Goal: Information Seeking & Learning: Find contact information

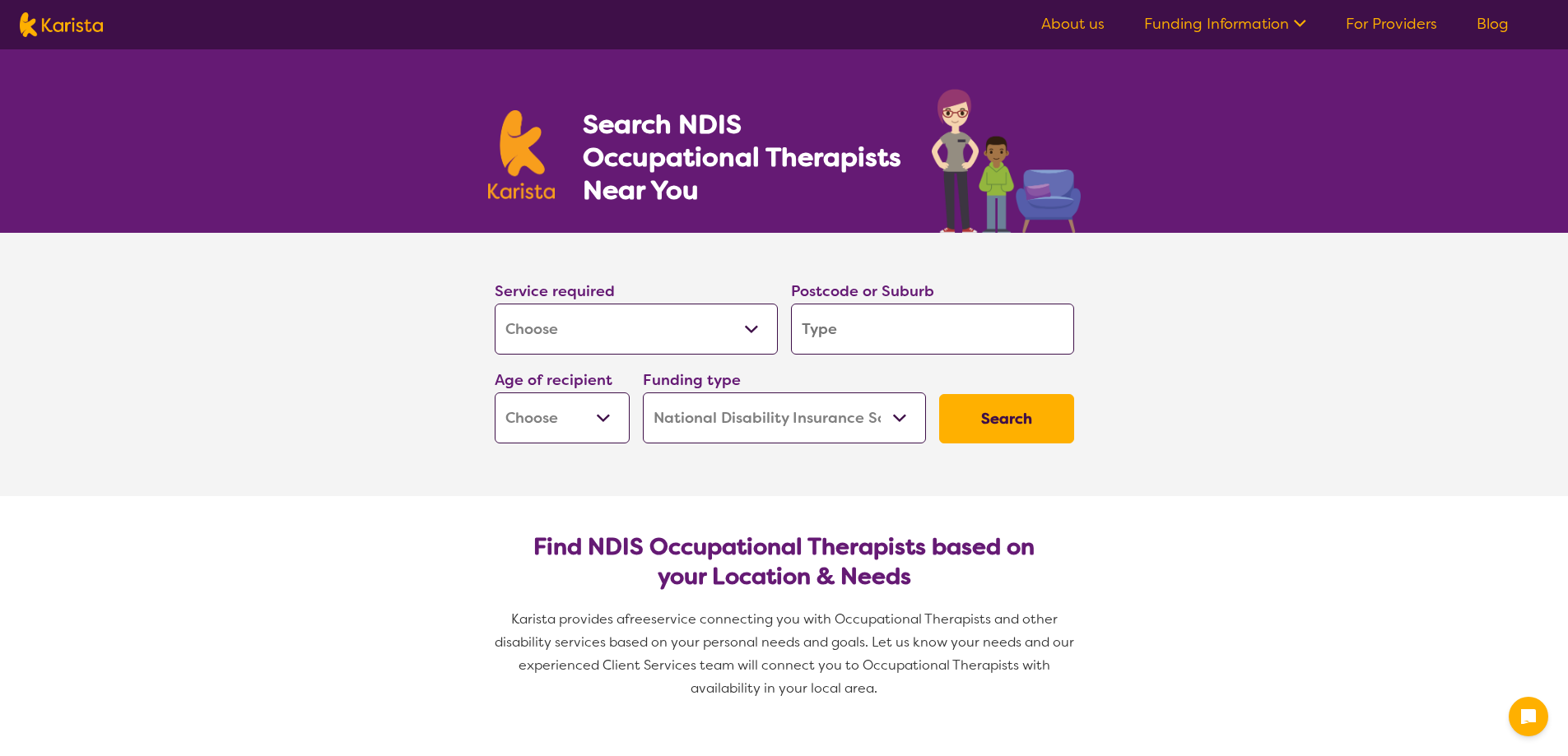
select select "[MEDICAL_DATA]"
select select "NDIS"
select select "[MEDICAL_DATA]"
select select "NDIS"
click at [861, 319] on input "search" at bounding box center [932, 329] width 283 height 51
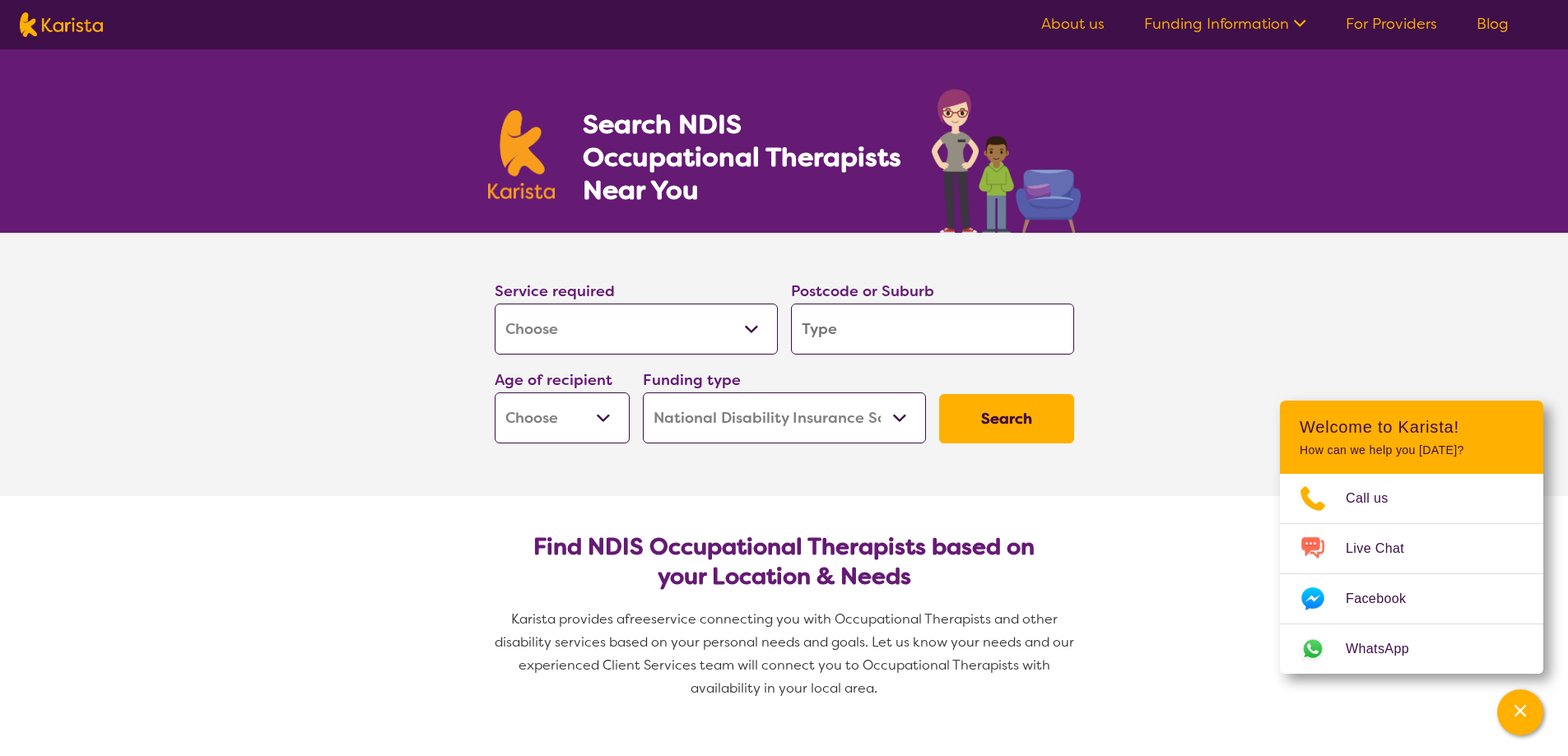
type input "m"
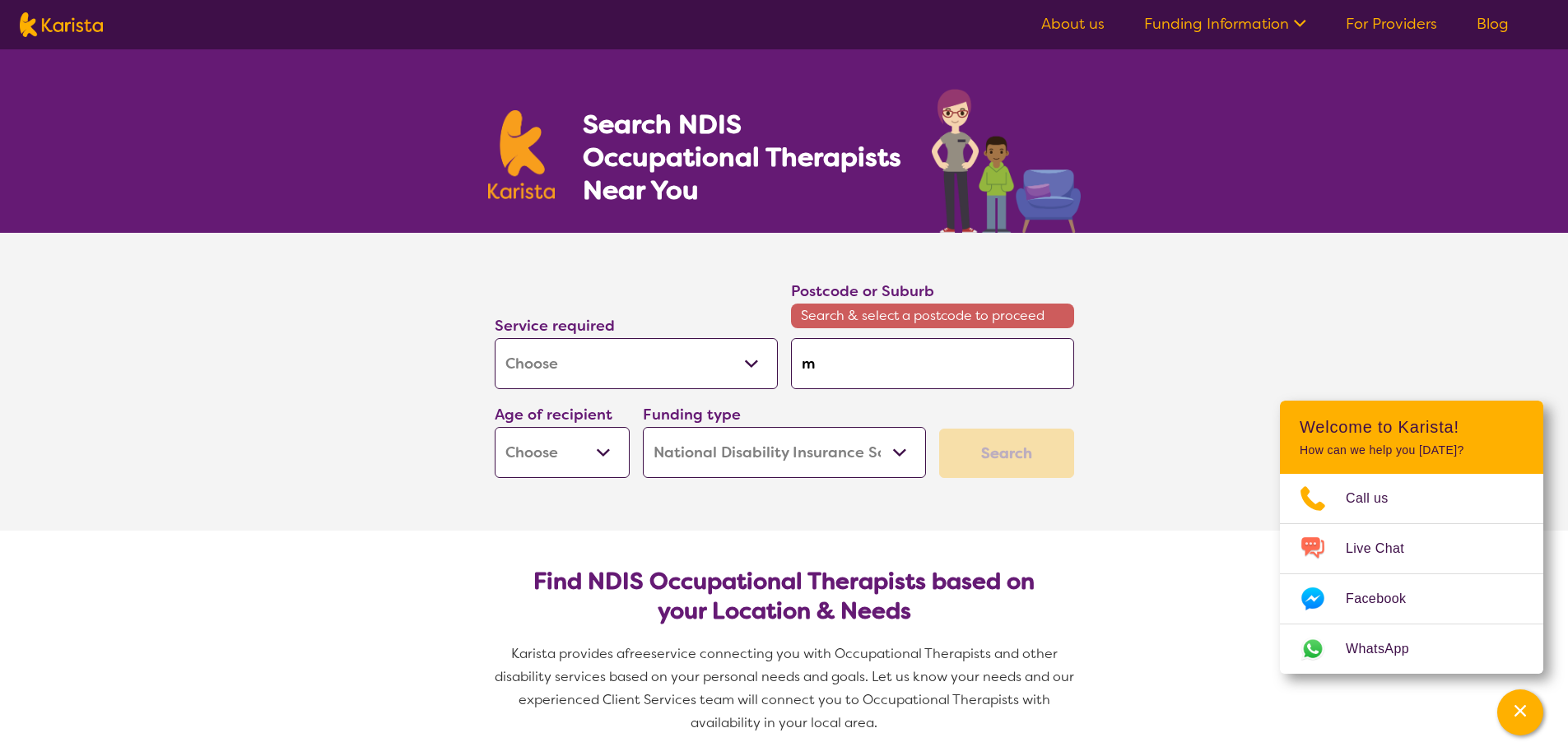
type input "me"
type input "mer"
type input "mern"
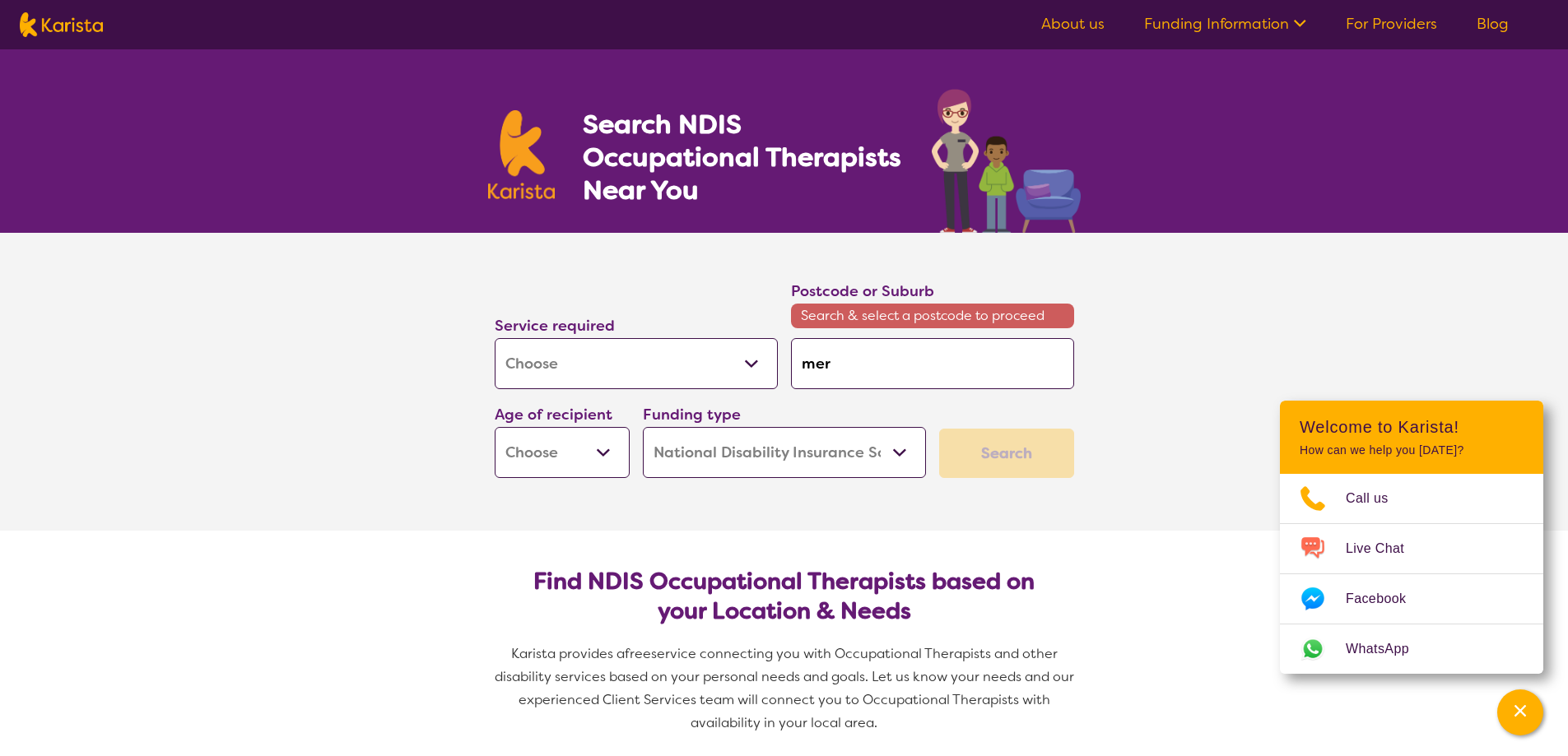
type input "mern"
type input "mernd"
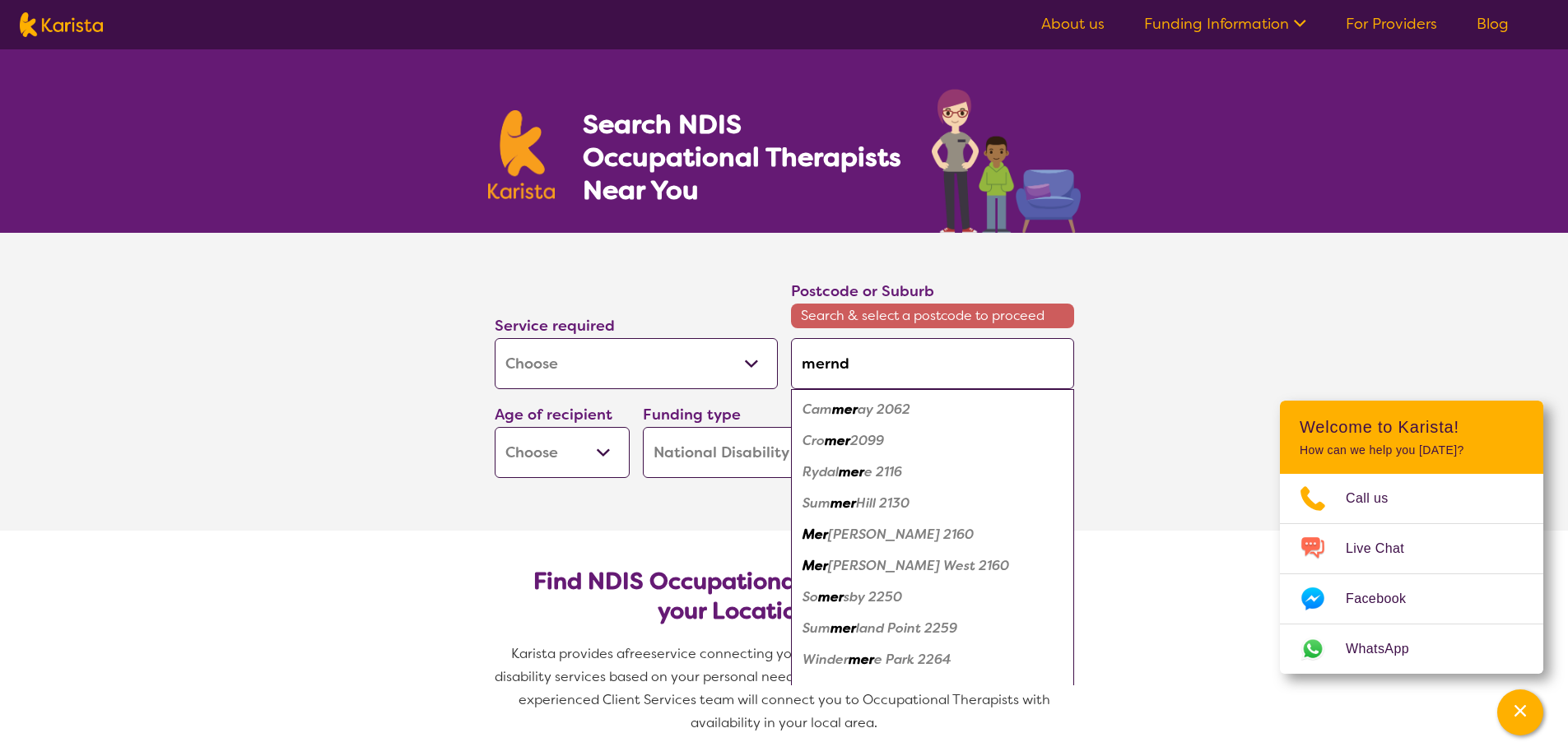
type input "mernda"
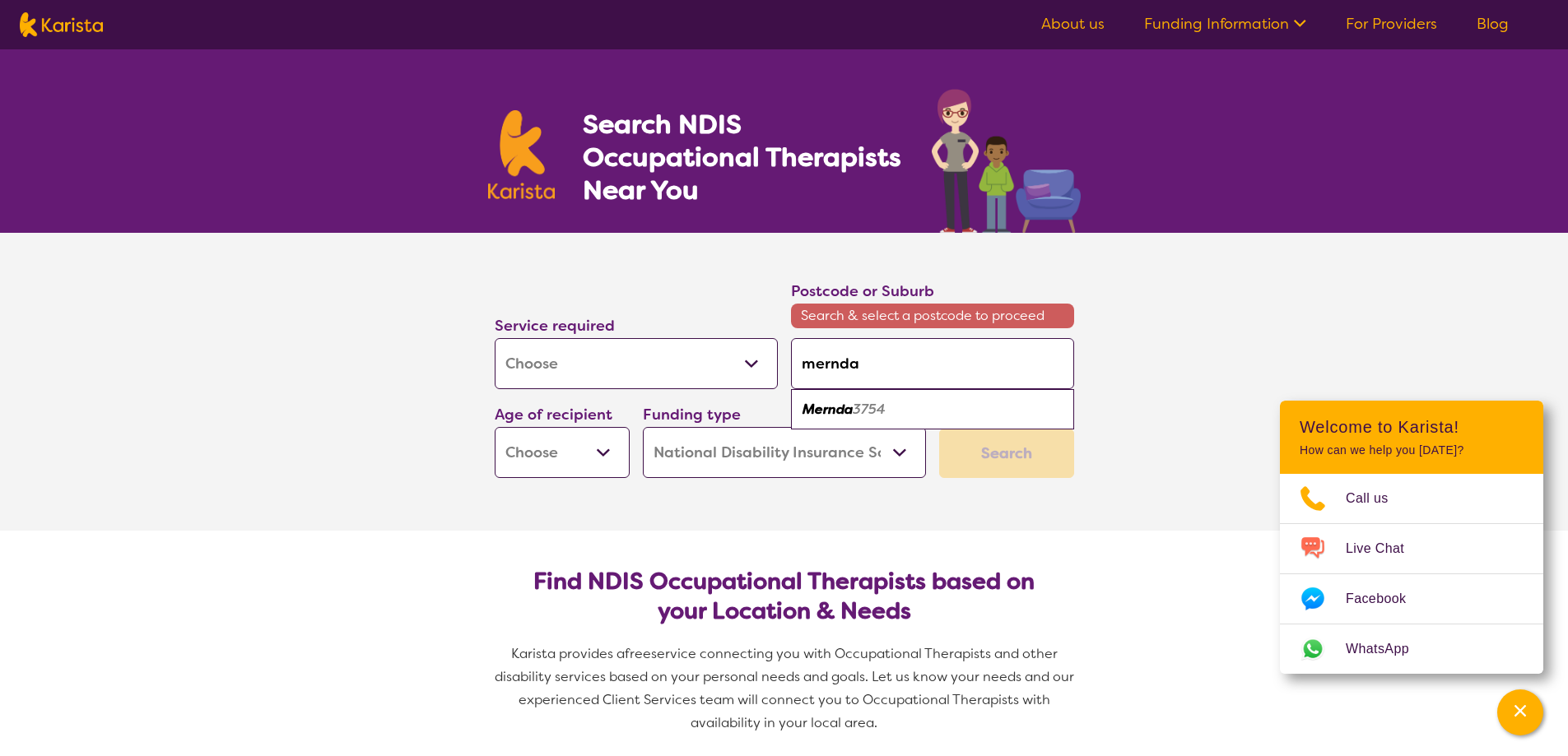
click at [857, 421] on div "Mernda 3754" at bounding box center [932, 410] width 266 height 31
type input "3754"
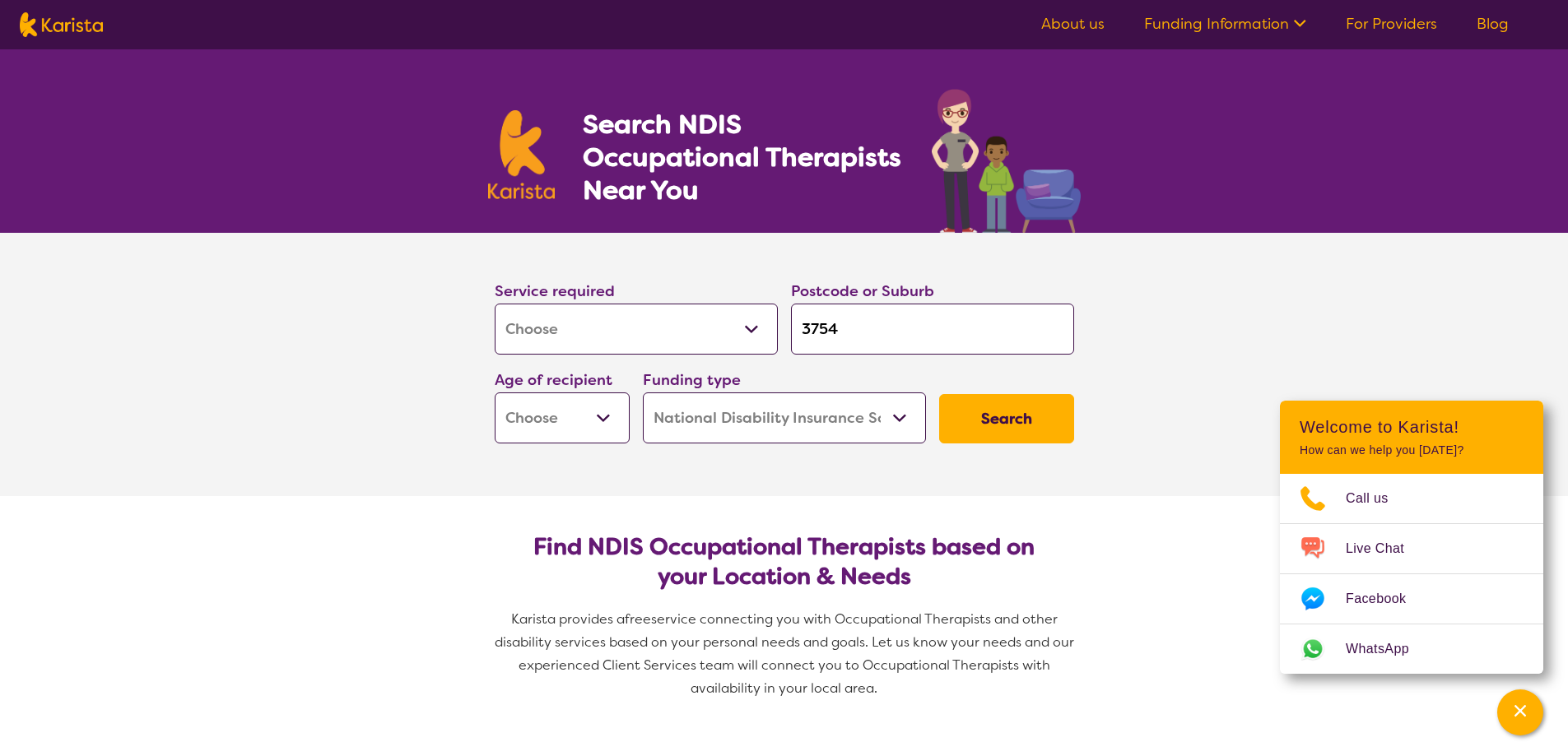
click at [989, 414] on button "Search" at bounding box center [1006, 419] width 135 height 49
click at [546, 417] on select "Early Childhood - 0 to 9 Child - 10 to 11 Adolescent - 12 to 17 Adult - 18 to 6…" at bounding box center [561, 418] width 135 height 51
select select "EC"
click at [494, 393] on select "Early Childhood - 0 to 9 Child - 10 to 11 Adolescent - 12 to 17 Adult - 18 to 6…" at bounding box center [561, 418] width 135 height 51
select select "EC"
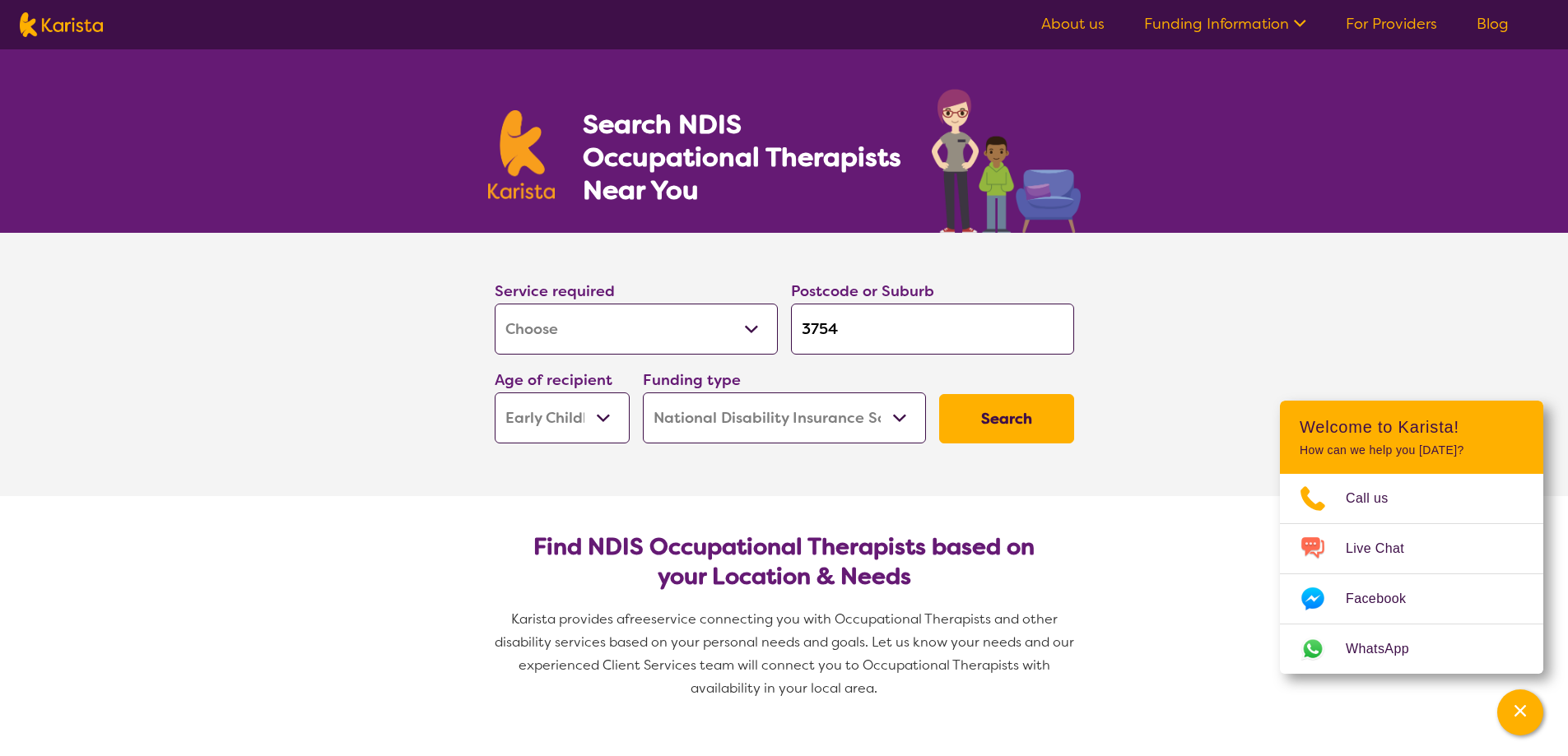
click at [573, 425] on select "Early Childhood - 0 to 9 Child - 10 to 11 Adolescent - 12 to 17 Adult - 18 to 6…" at bounding box center [561, 418] width 135 height 51
select select "AD"
click at [494, 393] on select "Early Childhood - 0 to 9 Child - 10 to 11 Adolescent - 12 to 17 Adult - 18 to 6…" at bounding box center [561, 418] width 135 height 51
select select "AD"
click at [1003, 419] on button "Search" at bounding box center [1006, 419] width 135 height 49
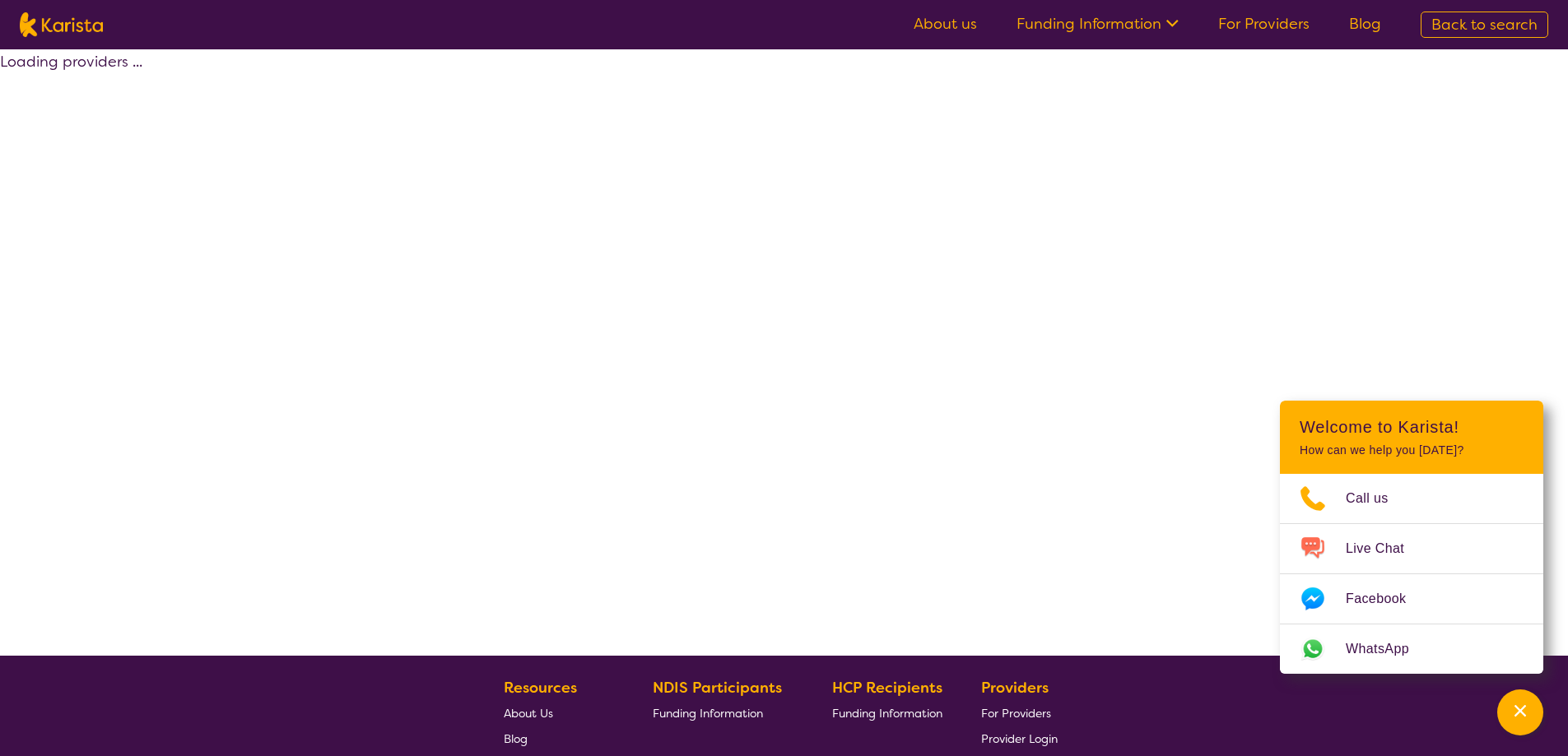
select select "by_score"
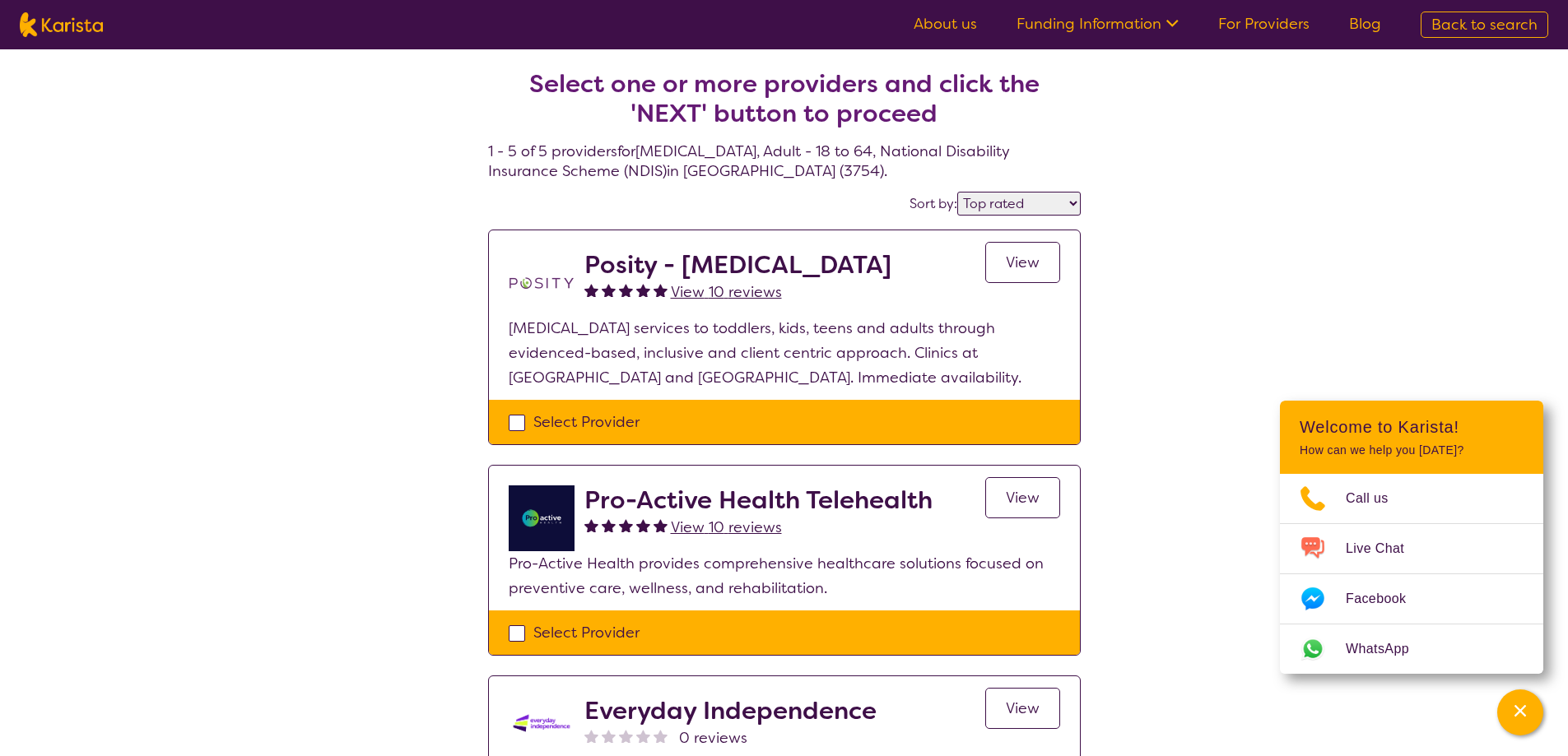
click at [1037, 266] on span "View" at bounding box center [1022, 263] width 34 height 20
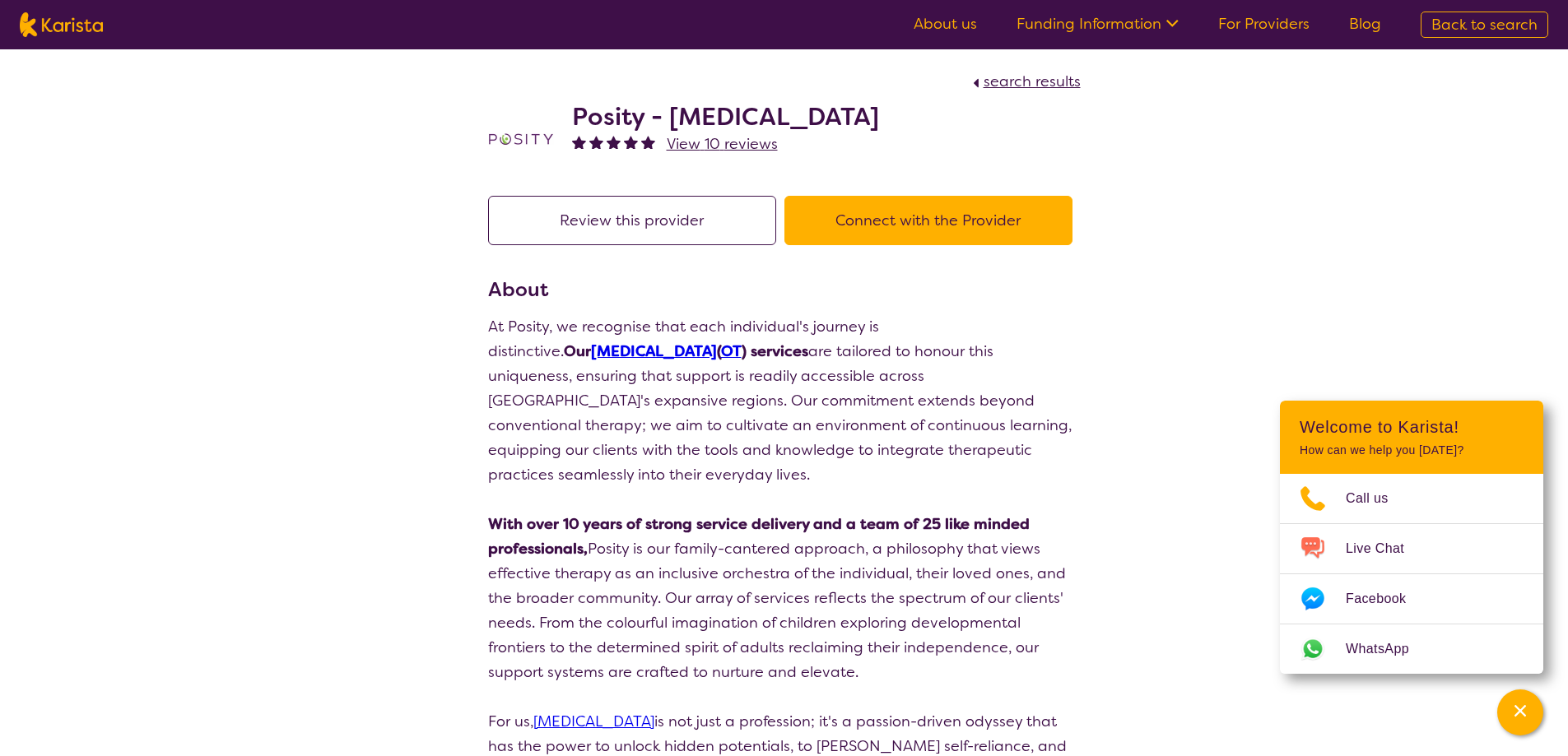
select select "by_score"
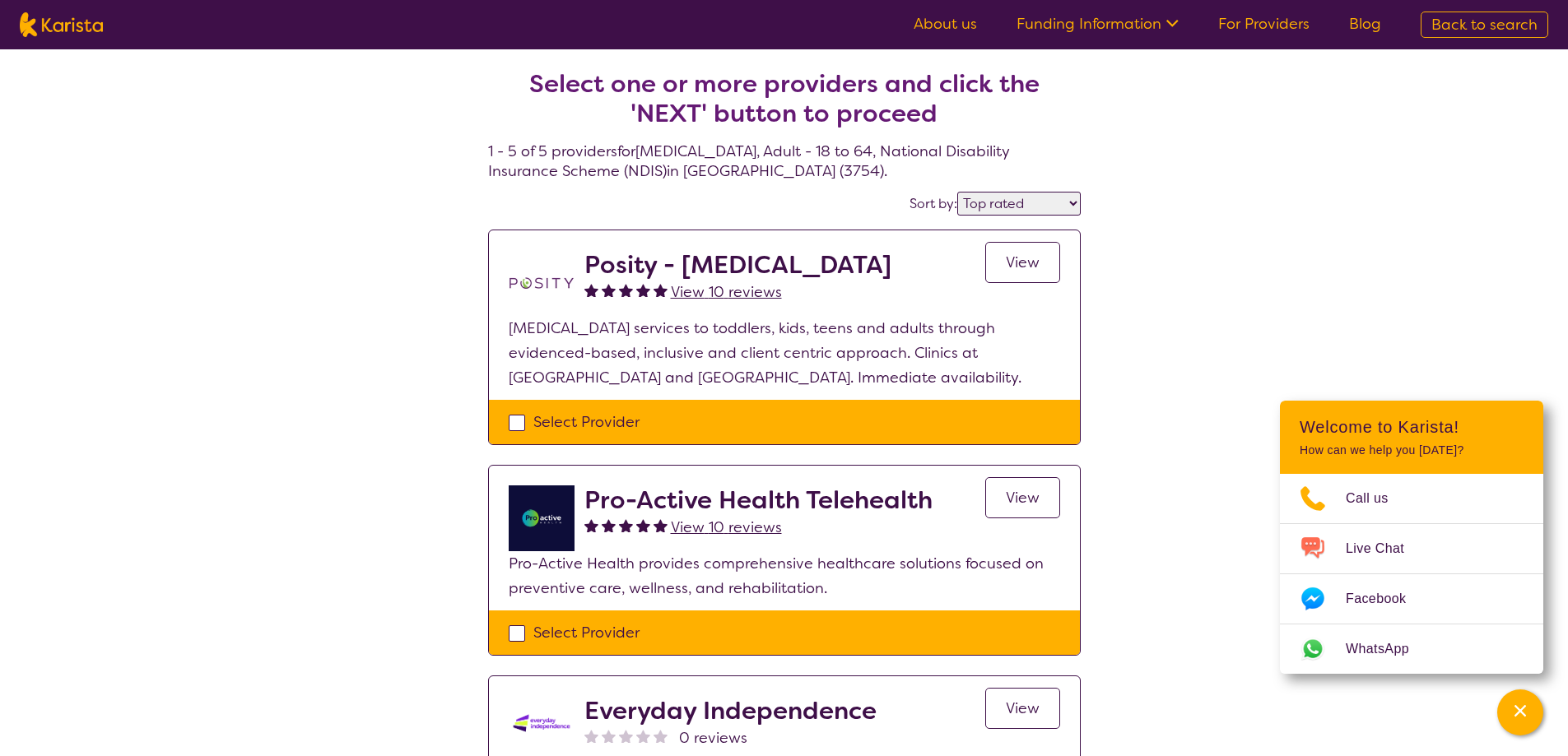
drag, startPoint x: 576, startPoint y: 264, endPoint x: 950, endPoint y: 265, distance: 374.0
click at [950, 265] on div "Posity - [MEDICAL_DATA] View 10 reviews View" at bounding box center [784, 283] width 551 height 66
copy div "Posity - [MEDICAL_DATA]"
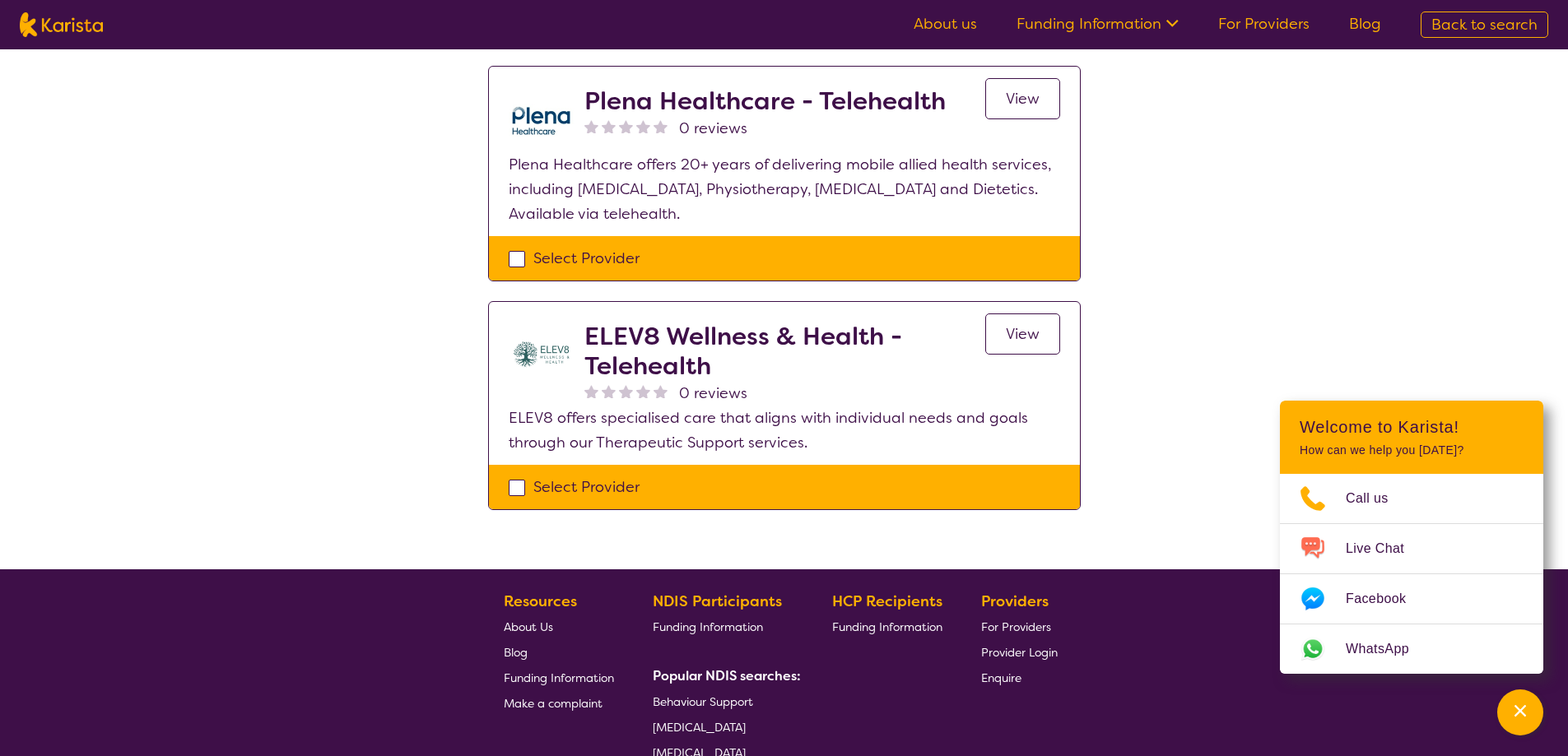
scroll to position [845, 0]
